Goal: Contribute content: Contribute content

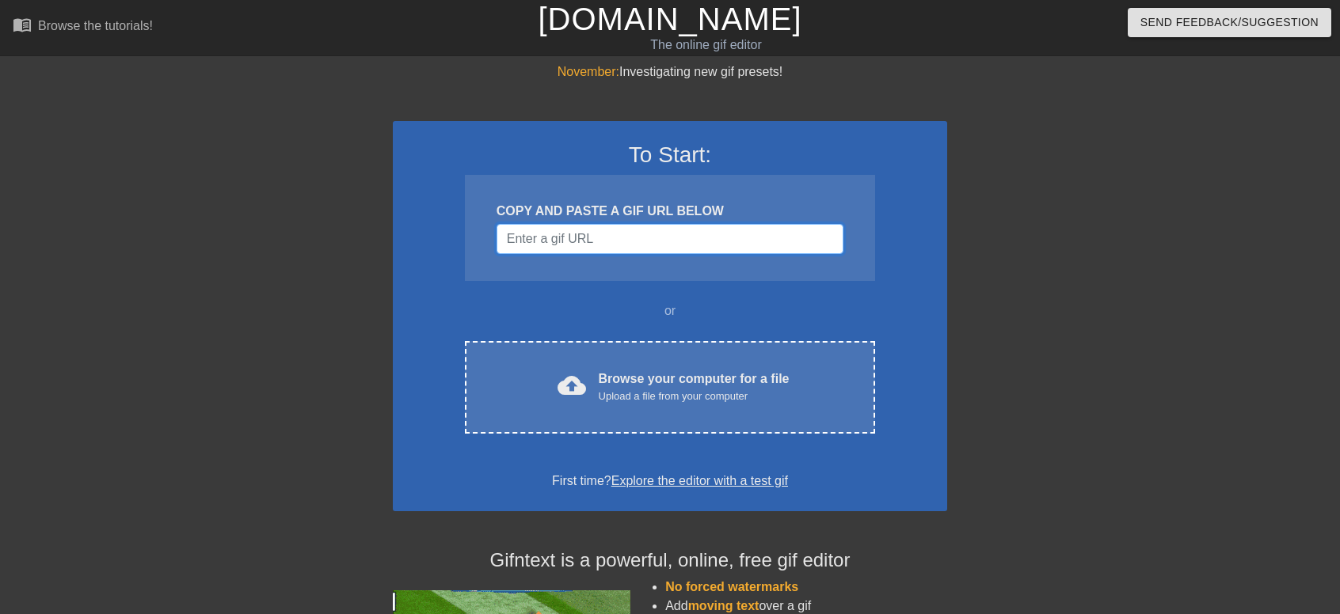
click at [627, 252] on input "Username" at bounding box center [669, 239] width 347 height 30
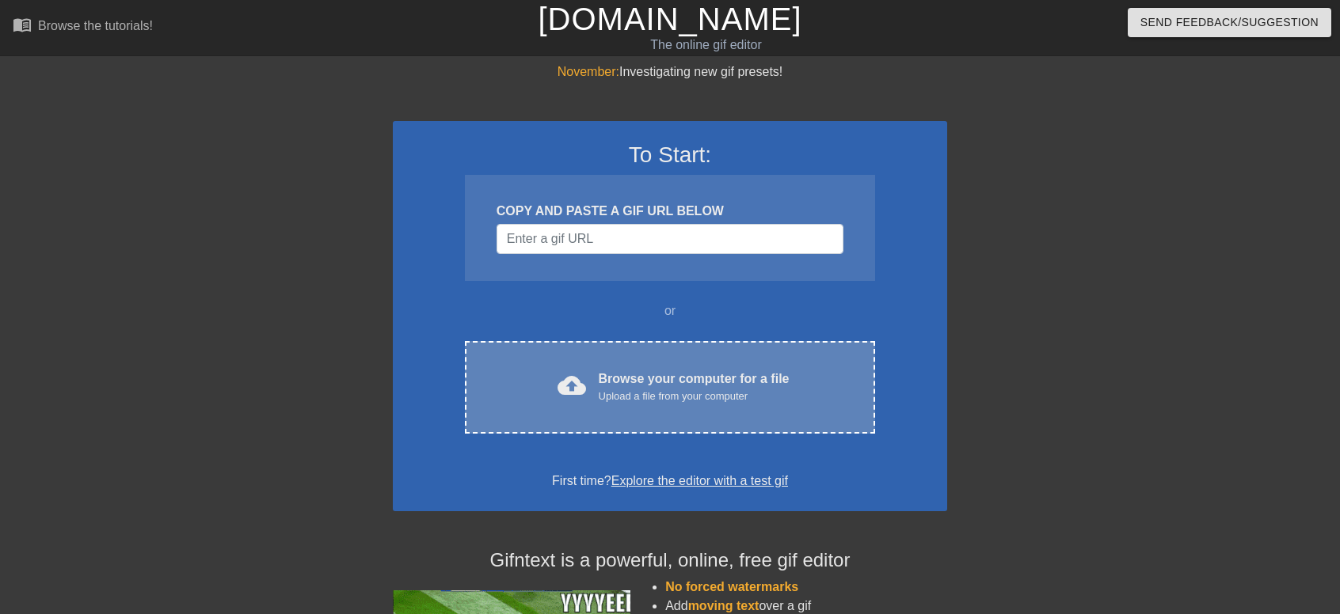
click at [619, 371] on div "Browse your computer for a file Upload a file from your computer" at bounding box center [694, 387] width 191 height 35
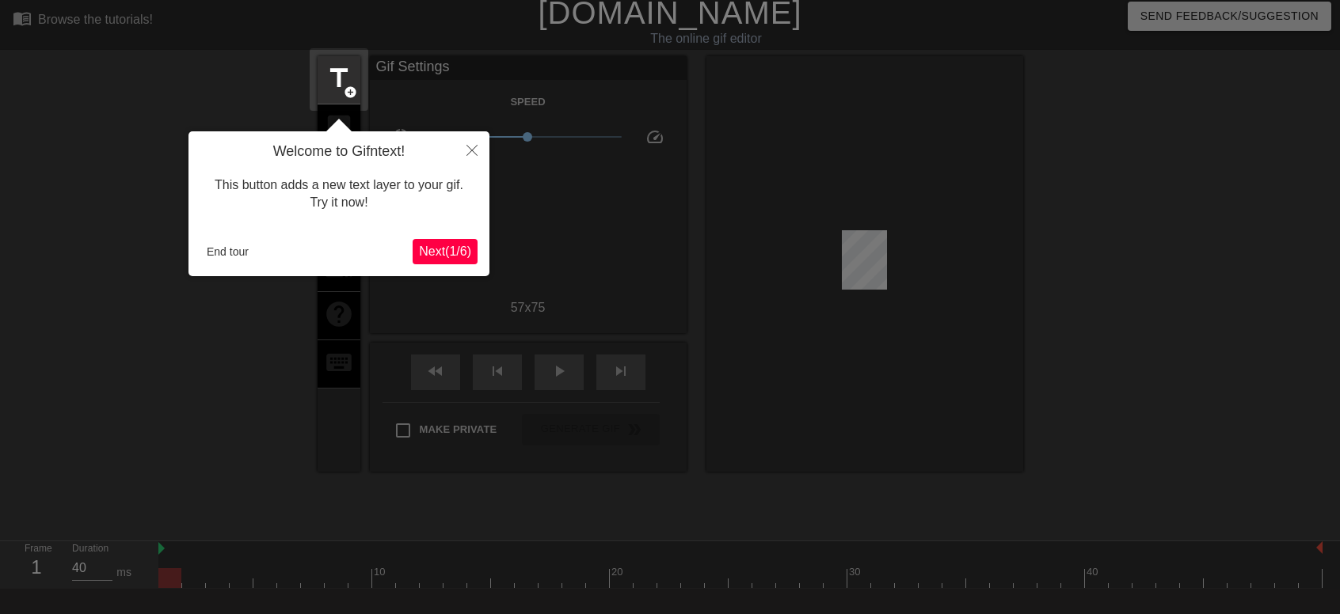
scroll to position [39, 0]
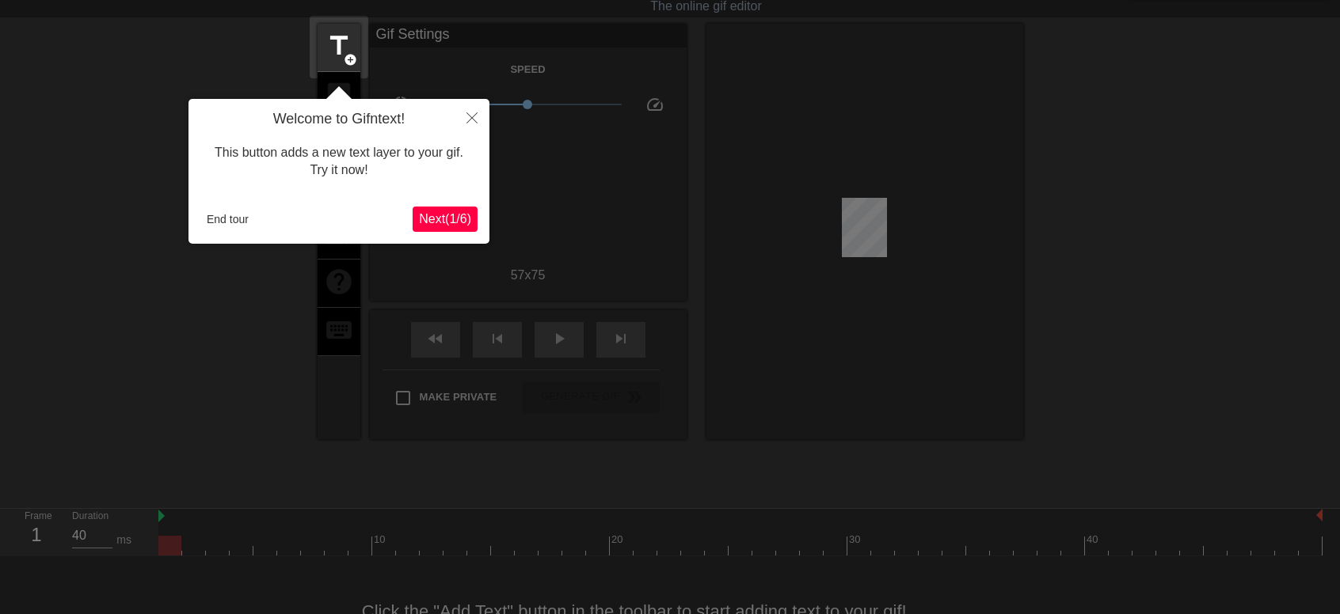
click at [664, 251] on div at bounding box center [670, 313] width 1340 height 705
click at [464, 224] on span "Next ( 1 / 6 )" at bounding box center [445, 218] width 52 height 13
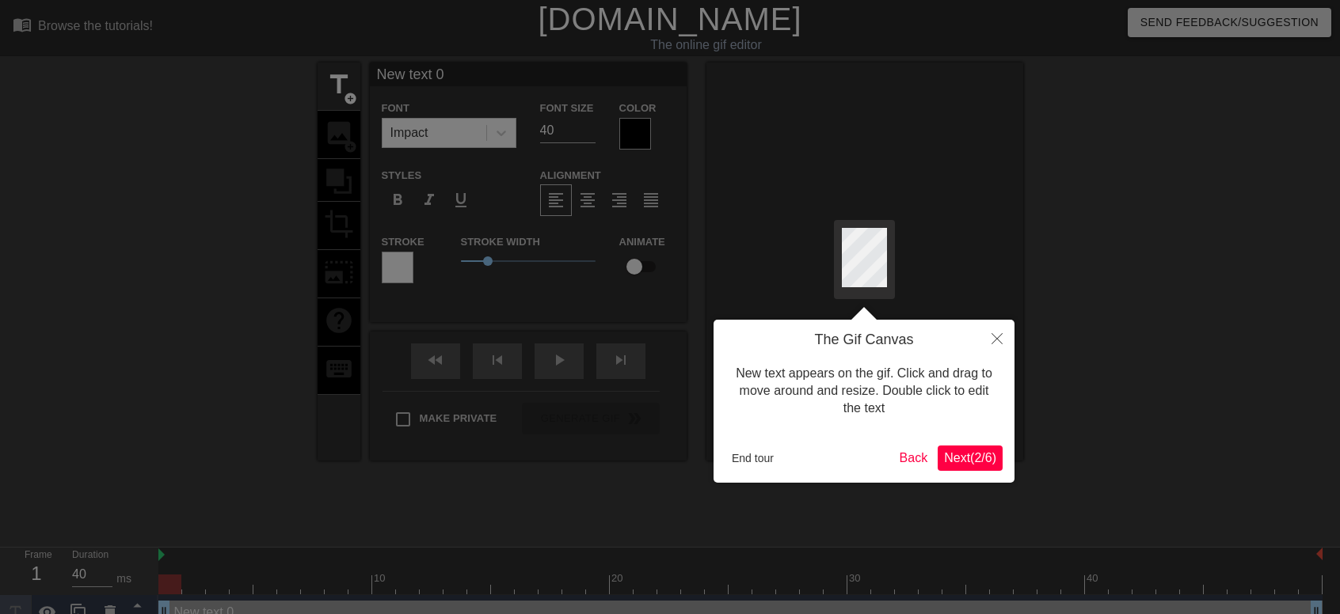
click at [464, 224] on div at bounding box center [670, 321] width 1340 height 643
click at [529, 279] on div at bounding box center [670, 321] width 1340 height 643
click at [950, 457] on span "Next ( 2 / 6 )" at bounding box center [970, 457] width 52 height 13
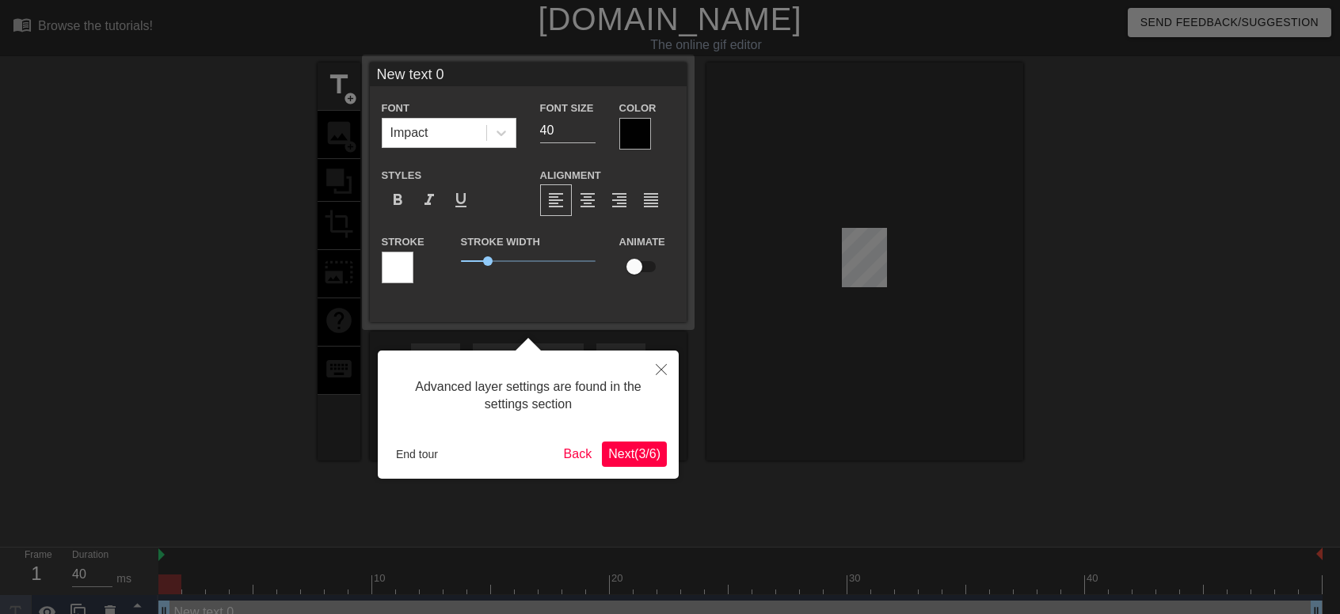
scroll to position [20, 0]
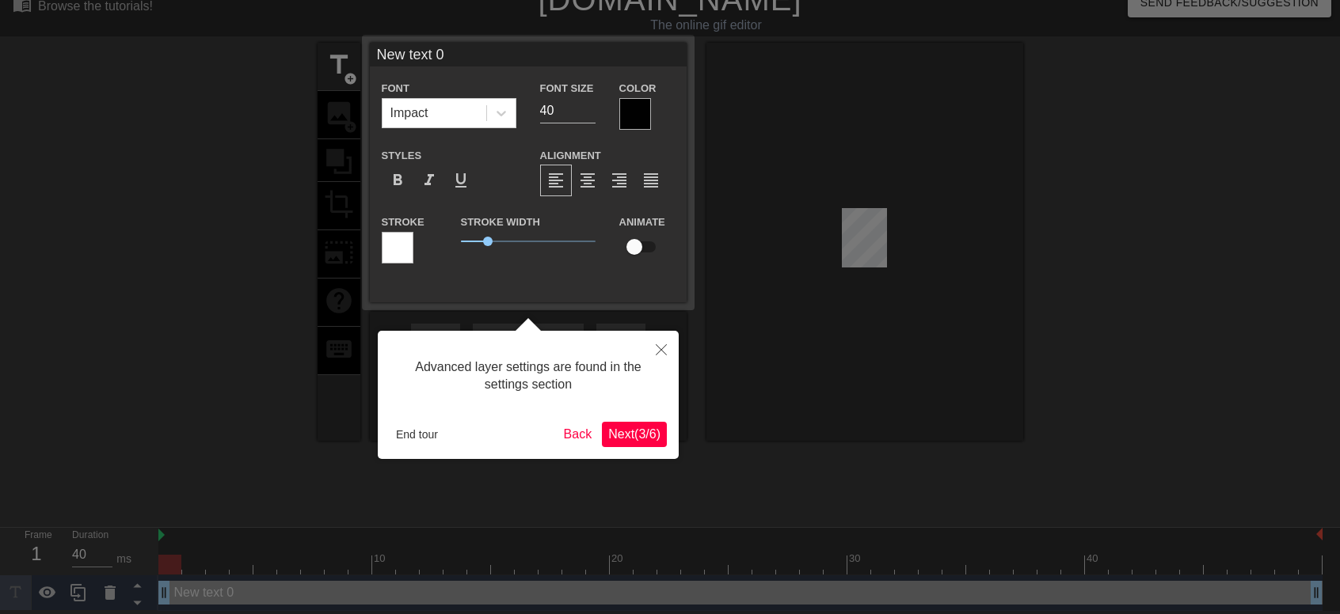
click at [950, 457] on div at bounding box center [670, 297] width 1340 height 634
click at [630, 439] on span "Next ( 3 / 6 )" at bounding box center [634, 434] width 52 height 13
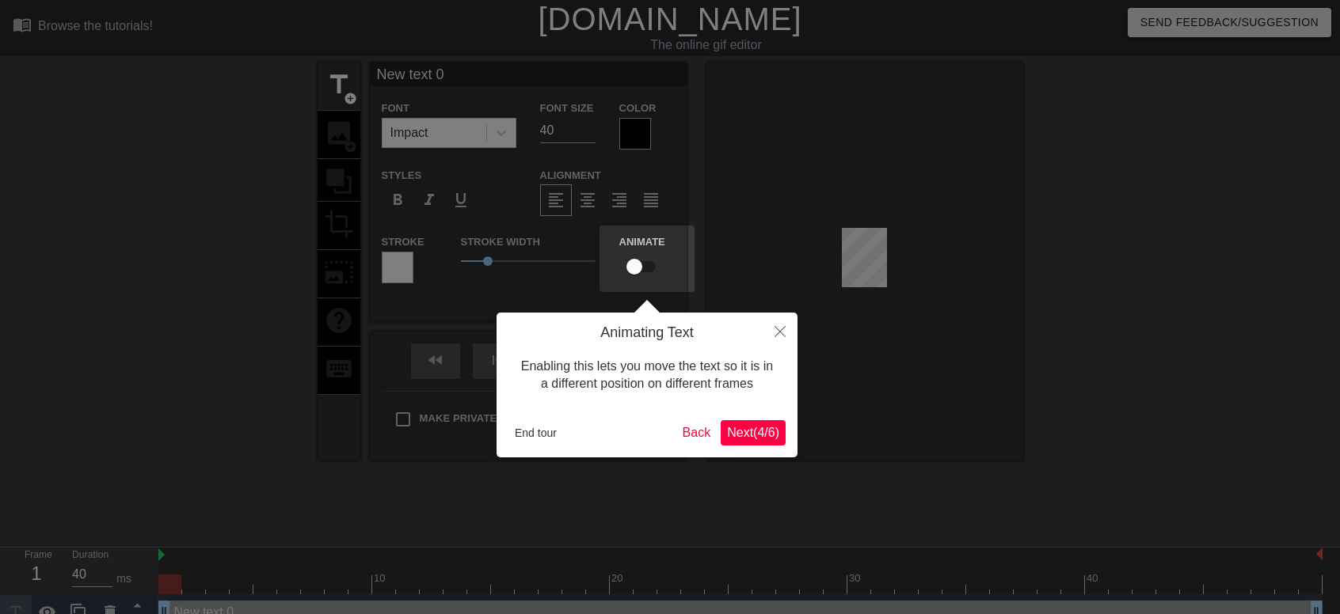
click at [732, 433] on span "Next ( 4 / 6 )" at bounding box center [753, 432] width 52 height 13
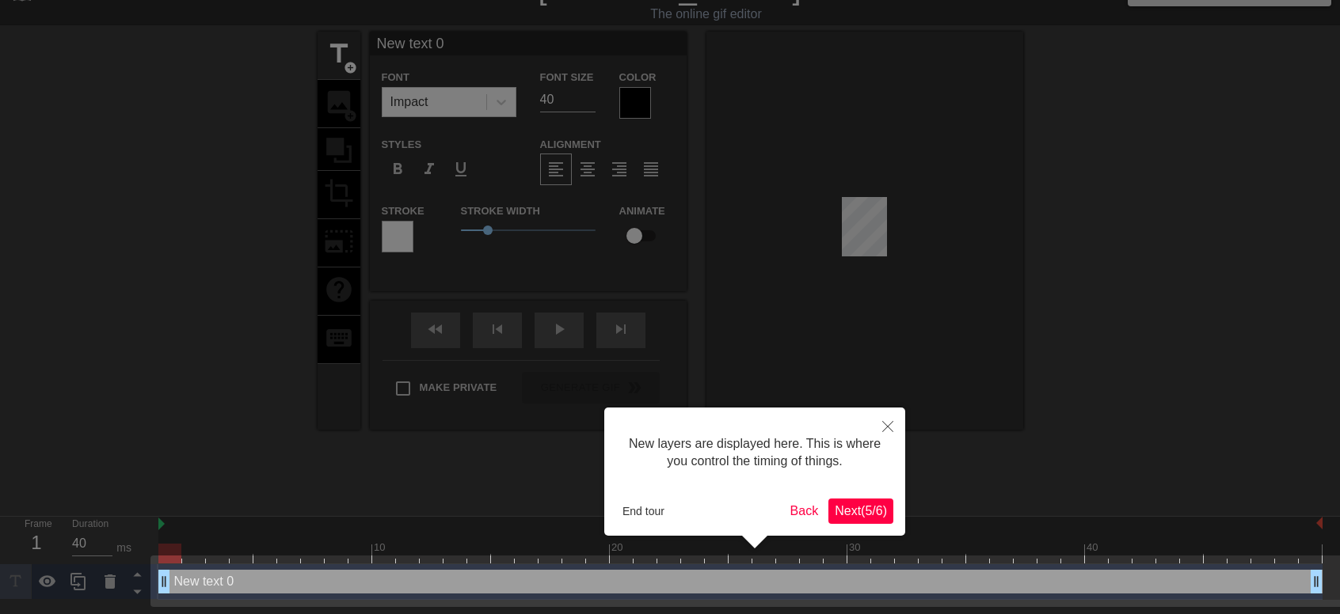
click at [858, 504] on span "Next ( 5 / 6 )" at bounding box center [861, 510] width 52 height 13
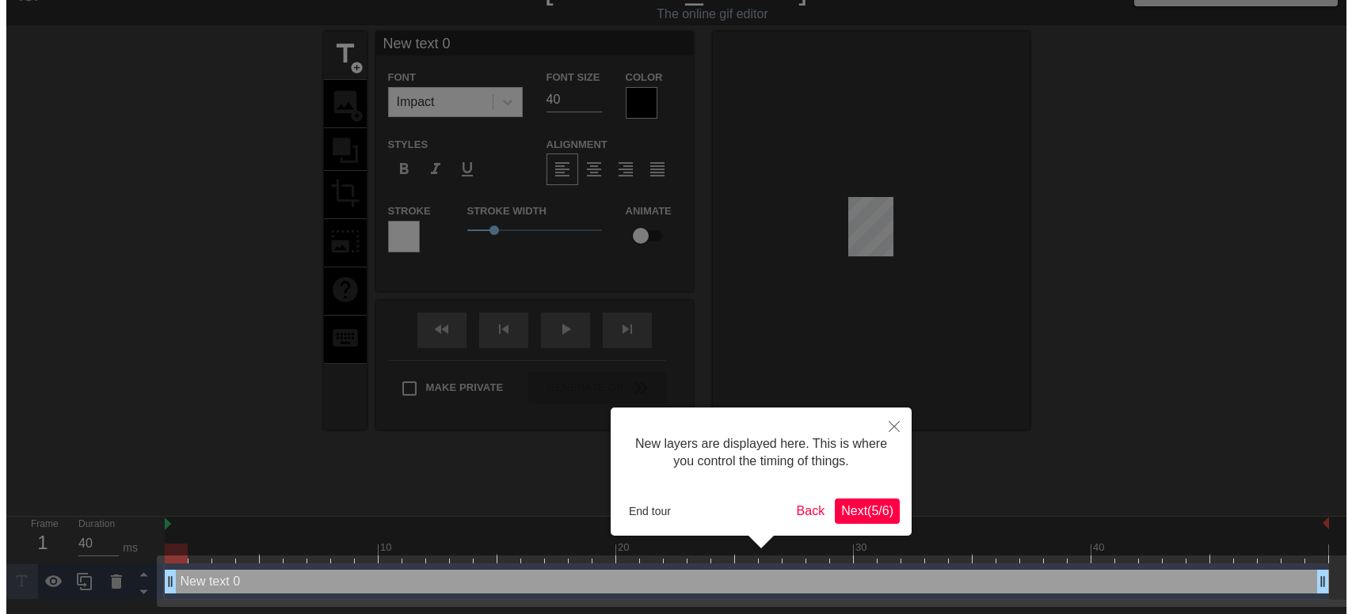
scroll to position [0, 0]
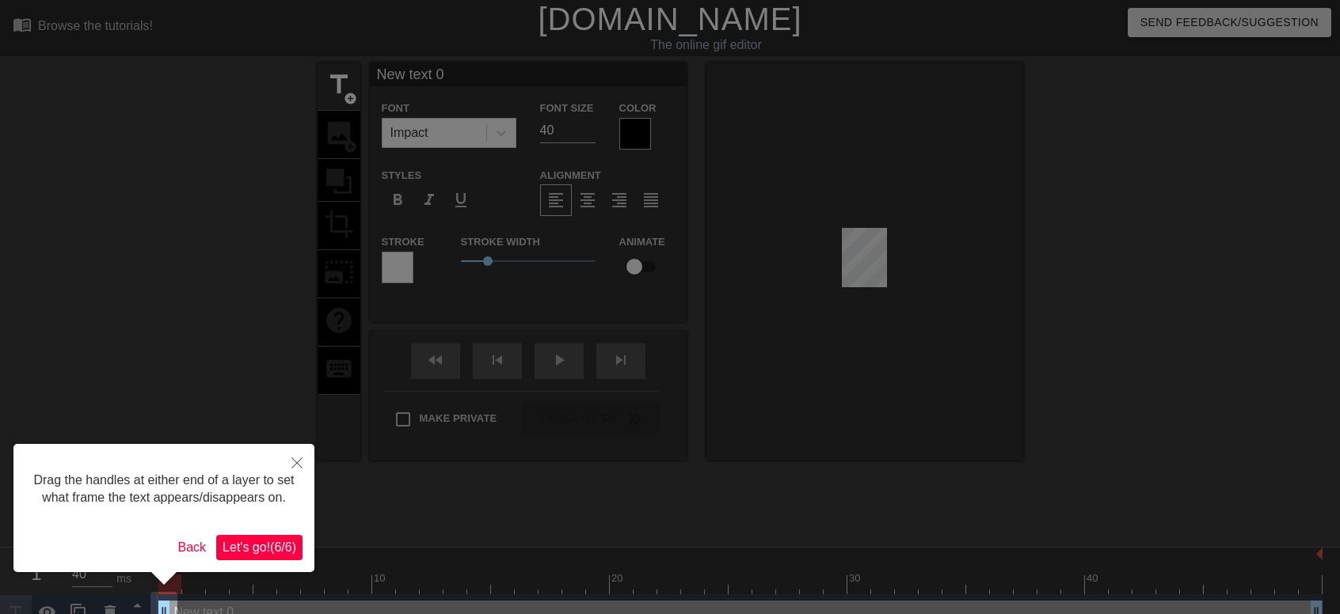
click at [858, 492] on div at bounding box center [670, 319] width 1340 height 639
click at [273, 541] on span "Let's go! ( 6 / 6 )" at bounding box center [259, 547] width 74 height 13
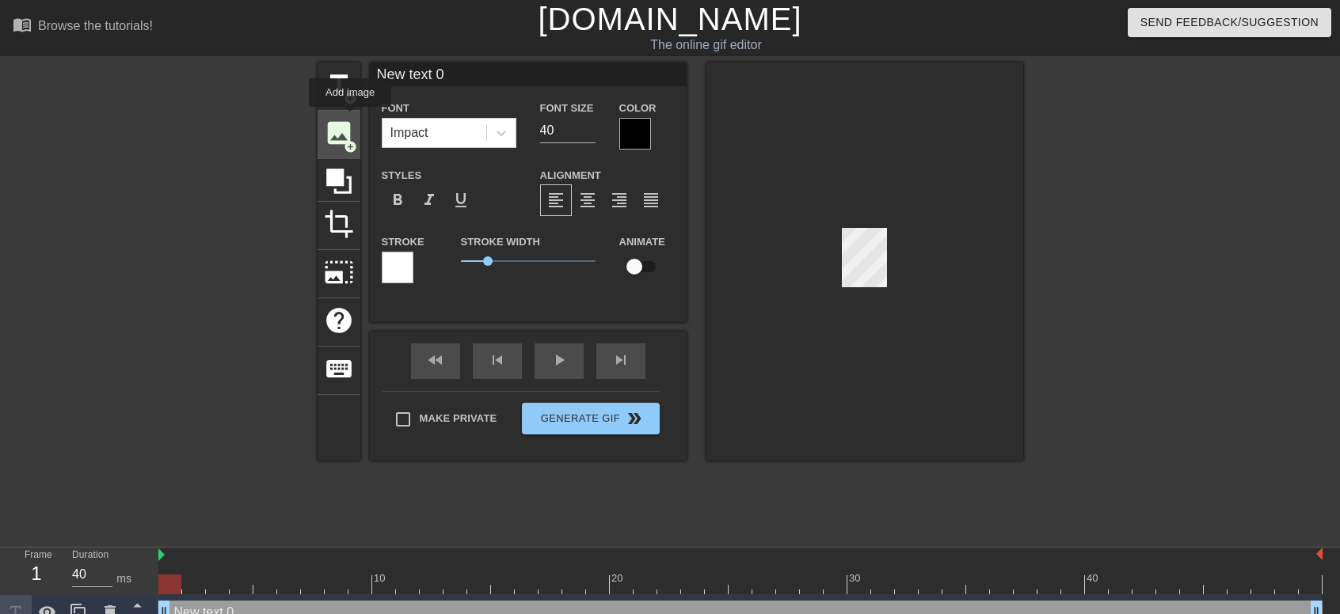
click at [350, 118] on span "image" at bounding box center [339, 133] width 30 height 30
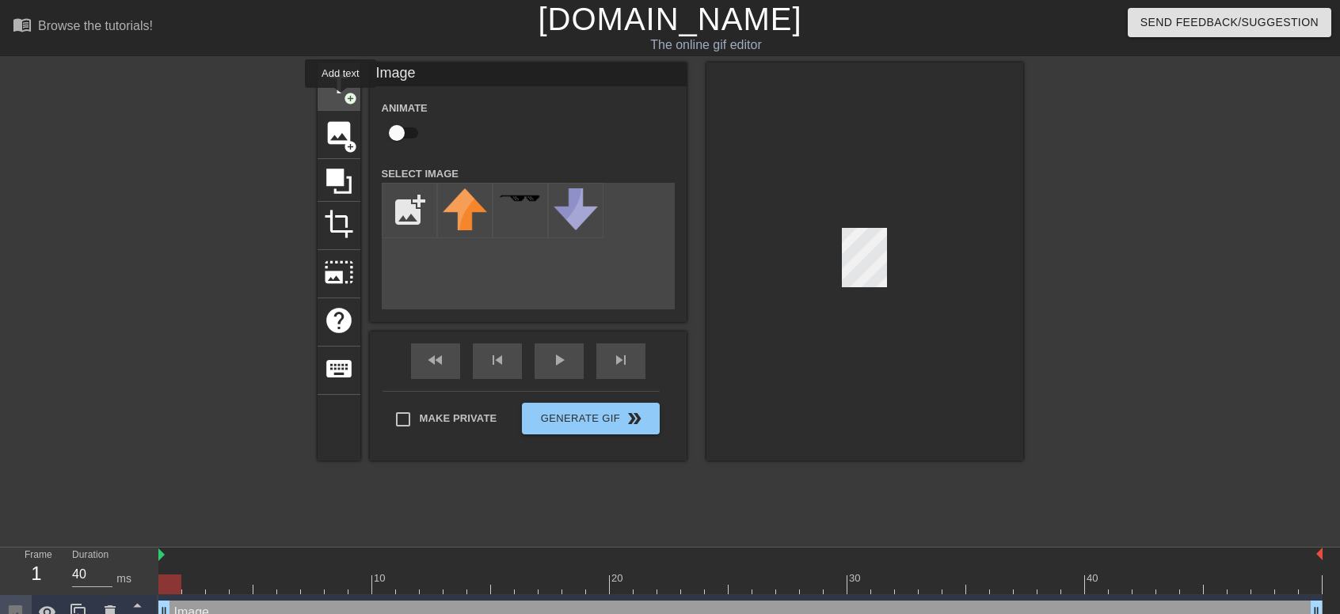
click at [329, 98] on span "title" at bounding box center [339, 85] width 30 height 30
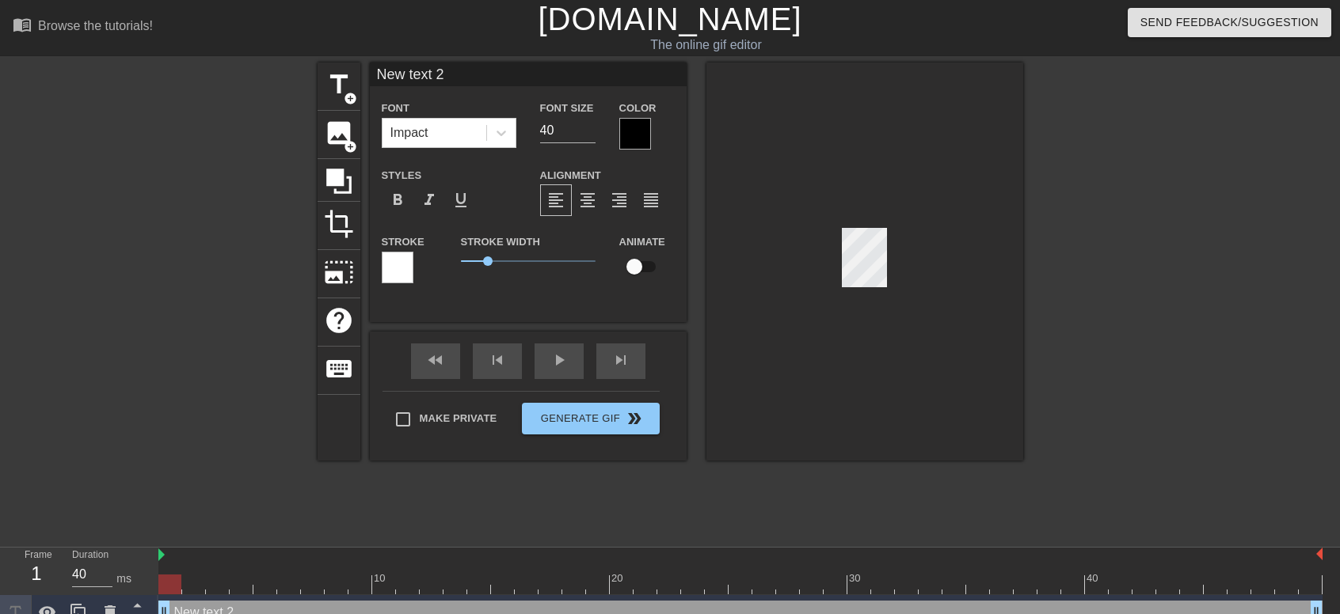
click at [283, 470] on div "title add_circle image add_circle crop photo_size_select_large help keyboard Ne…" at bounding box center [670, 300] width 1340 height 475
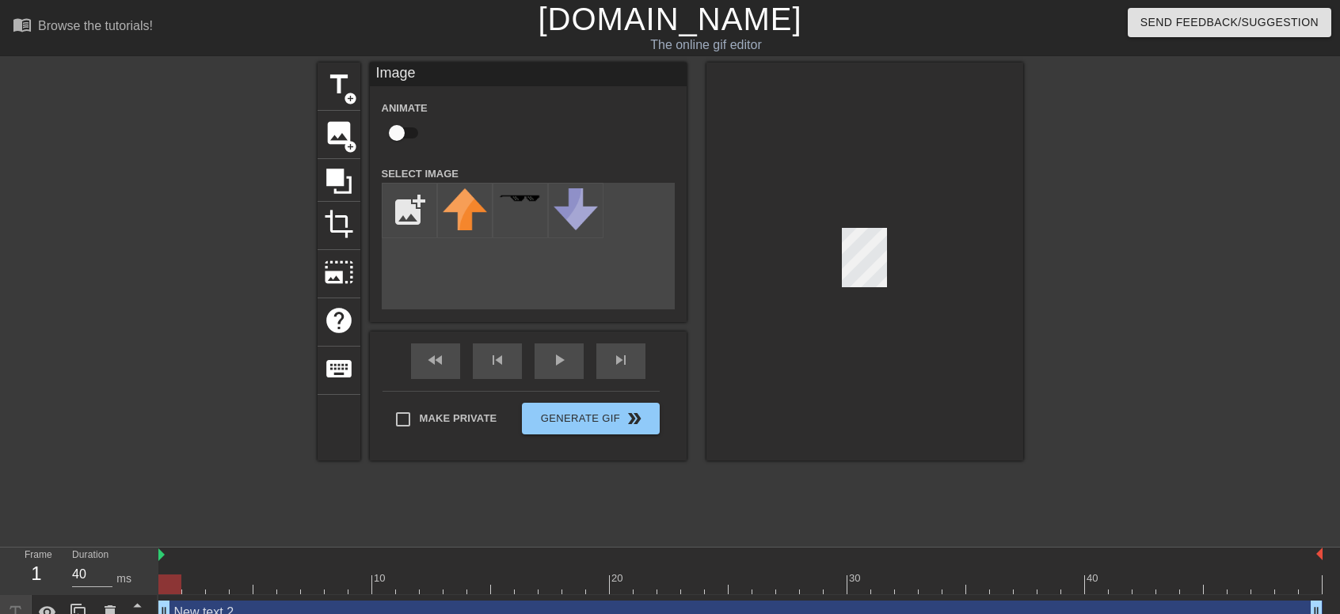
click at [800, 405] on div at bounding box center [864, 262] width 317 height 398
click at [397, 207] on input "file" at bounding box center [409, 211] width 54 height 54
type input "C:\fakepath\beri.png"
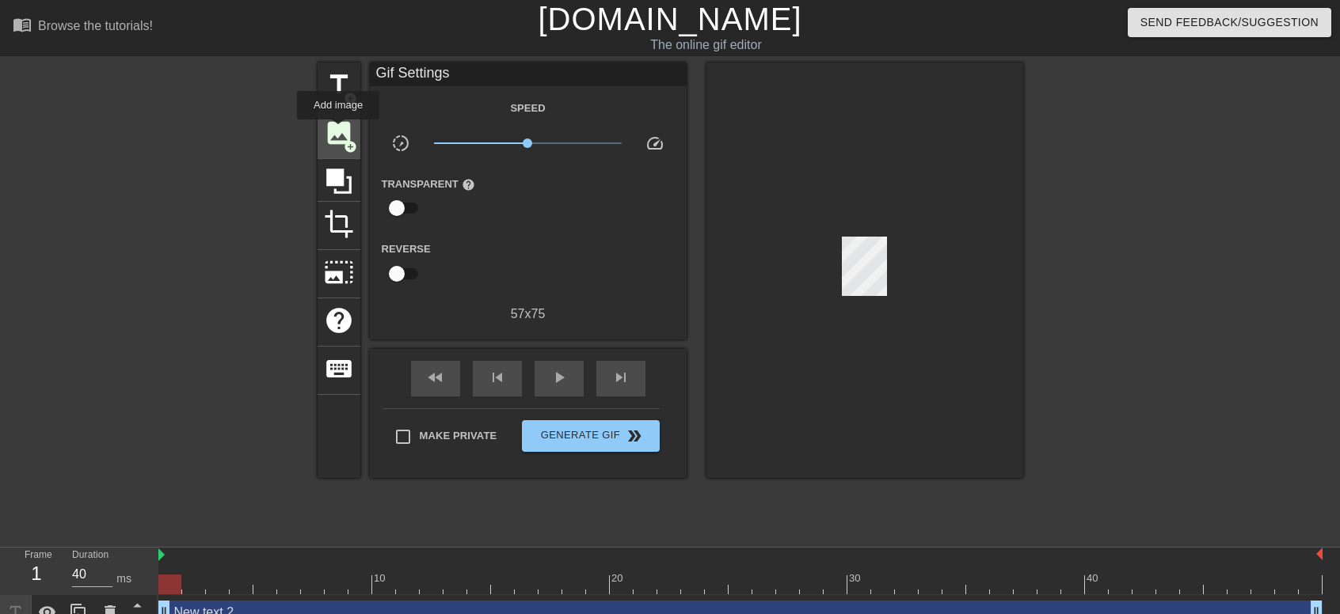
click at [338, 131] on span "image" at bounding box center [339, 133] width 30 height 30
click at [334, 131] on span "image" at bounding box center [339, 133] width 30 height 30
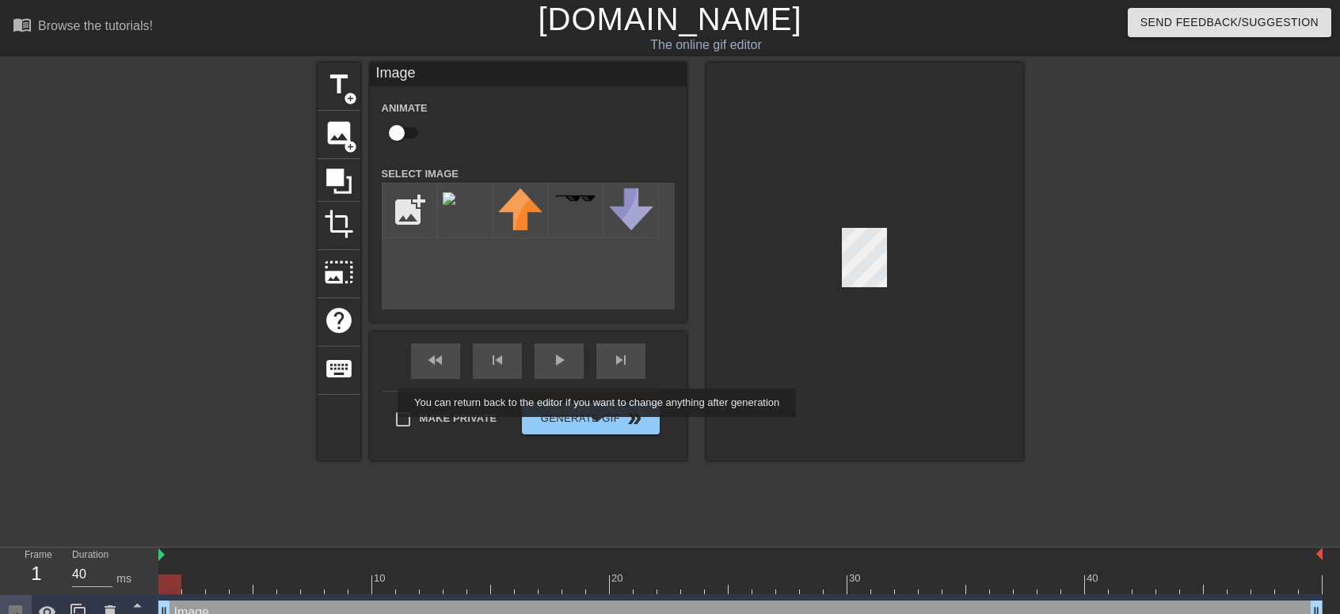
click at [577, 439] on div "title add_circle image add_circle crop photo_size_select_large help keyboard Im…" at bounding box center [669, 262] width 705 height 398
click at [469, 213] on div at bounding box center [464, 210] width 55 height 55
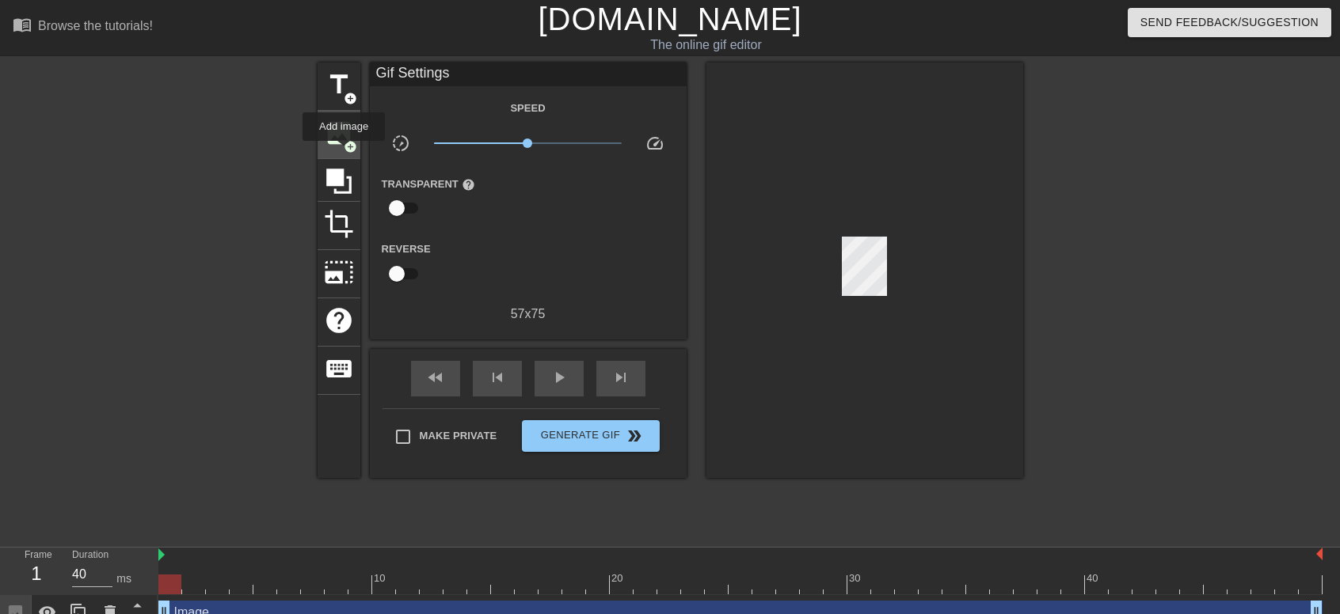
click at [344, 152] on div "image add_circle" at bounding box center [338, 135] width 43 height 48
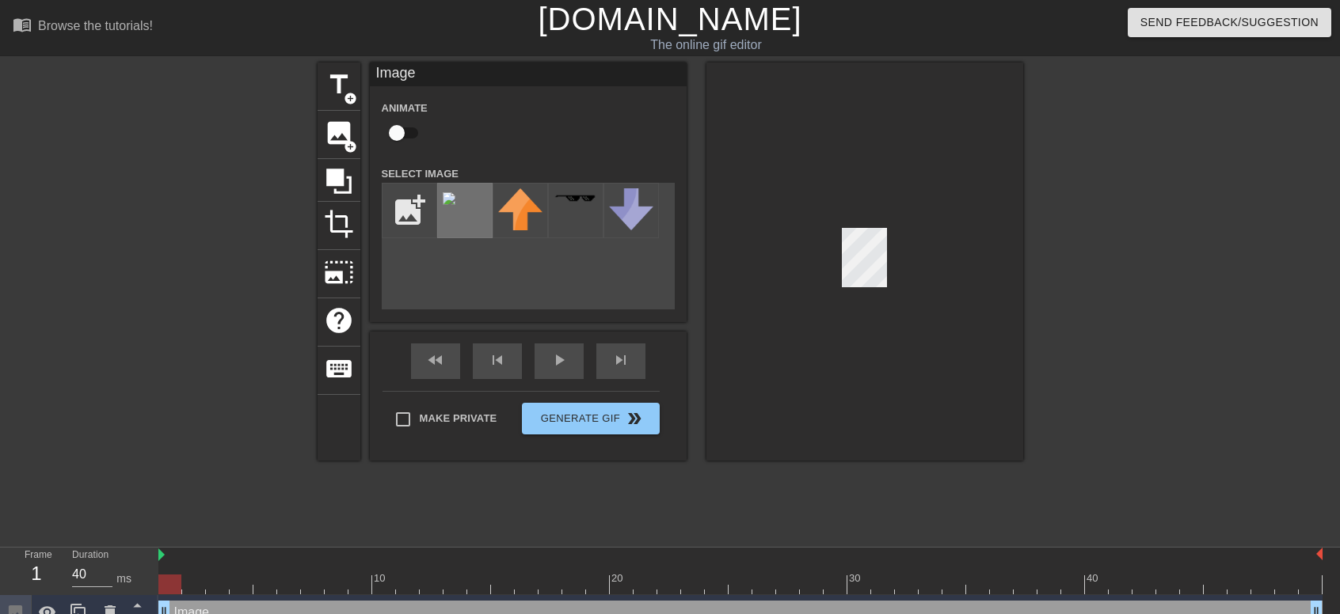
click at [467, 214] on div at bounding box center [464, 210] width 55 height 55
click at [396, 200] on input "file" at bounding box center [409, 211] width 54 height 54
type input "C:\fakepath\sitrusberry.png"
click at [473, 237] on div at bounding box center [464, 210] width 55 height 55
click at [874, 340] on div at bounding box center [864, 262] width 317 height 398
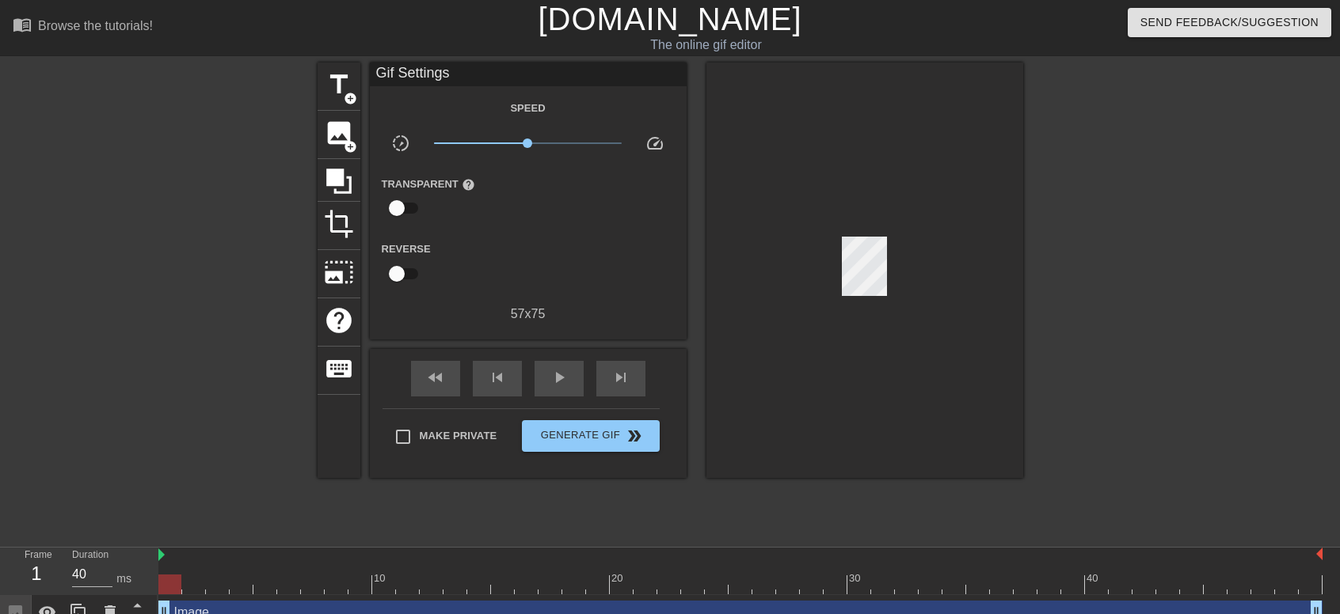
click at [913, 295] on div at bounding box center [864, 271] width 317 height 416
click at [800, 249] on div at bounding box center [864, 271] width 317 height 416
click at [741, 378] on div at bounding box center [864, 271] width 317 height 416
click at [941, 384] on div at bounding box center [864, 271] width 317 height 416
click at [595, 436] on span "Generate Gif double_arrow" at bounding box center [590, 436] width 124 height 19
